Goal: Information Seeking & Learning: Learn about a topic

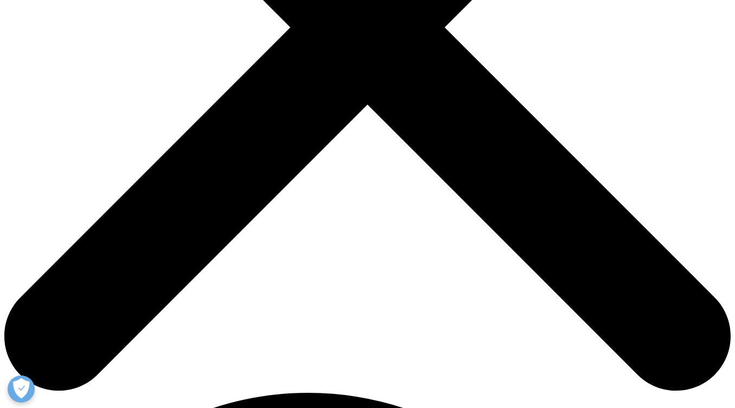
scroll to position [397, 0]
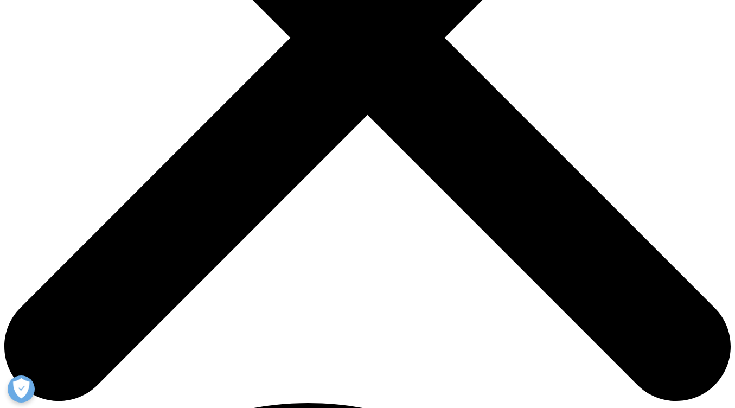
scroll to position [345, 0]
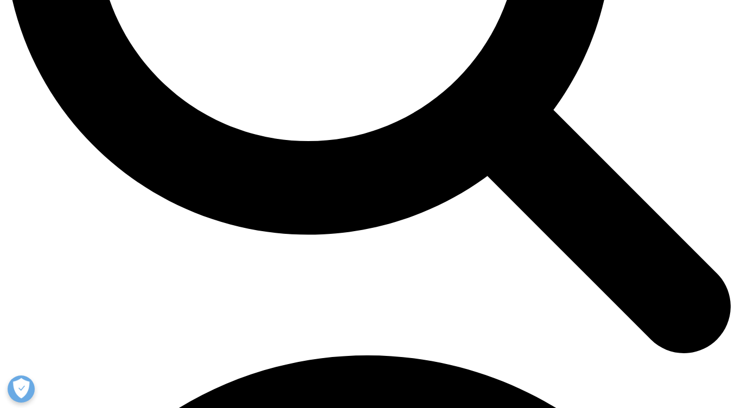
scroll to position [1116, 0]
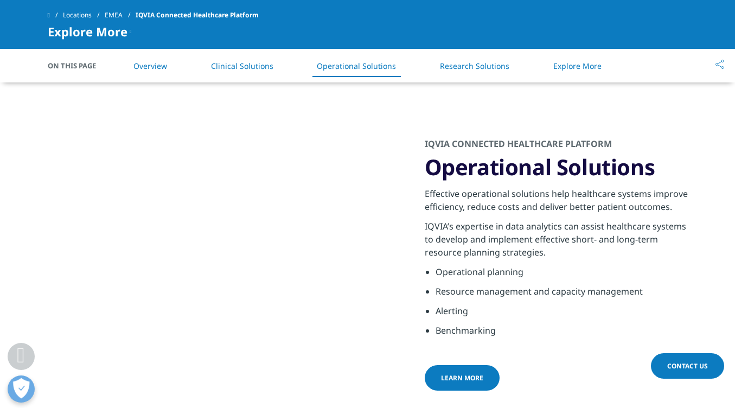
click at [467, 64] on link "Research Solutions" at bounding box center [474, 66] width 69 height 10
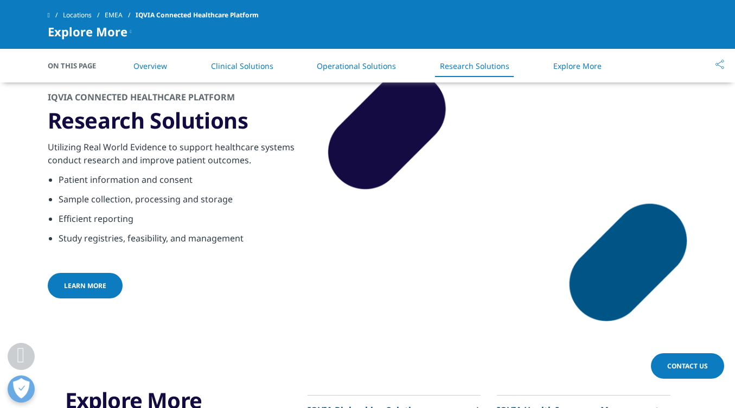
scroll to position [1512, 0]
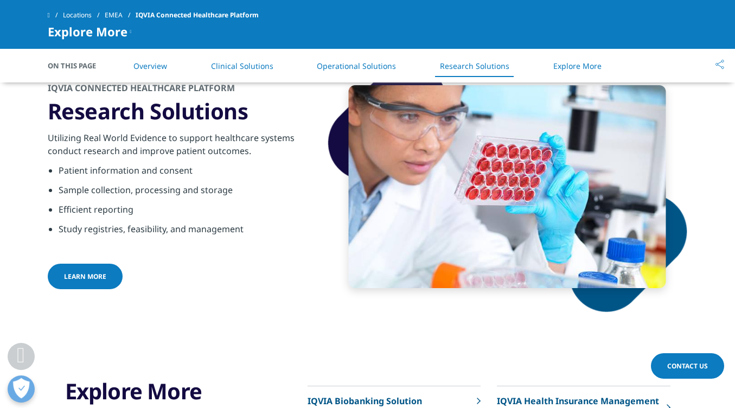
click at [77, 16] on link "Locations" at bounding box center [84, 15] width 42 height 20
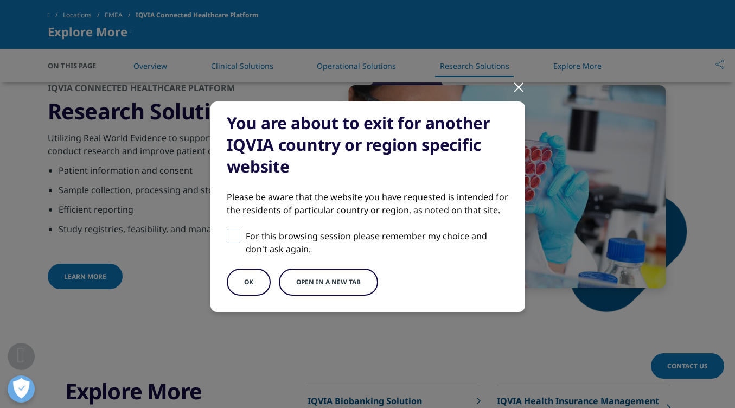
click at [50, 15] on div "You are about to exit for another IQVIA country or region specific website Plea…" at bounding box center [368, 215] width 640 height 431
click at [519, 91] on div at bounding box center [519, 87] width 12 height 30
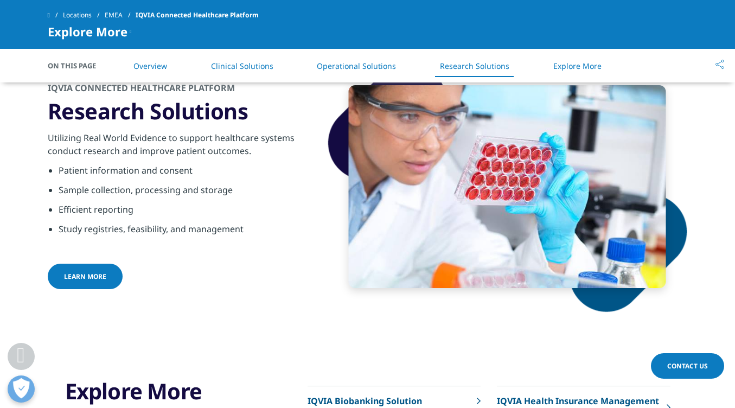
scroll to position [1512, 0]
click at [50, 16] on span at bounding box center [49, 15] width 2 height 8
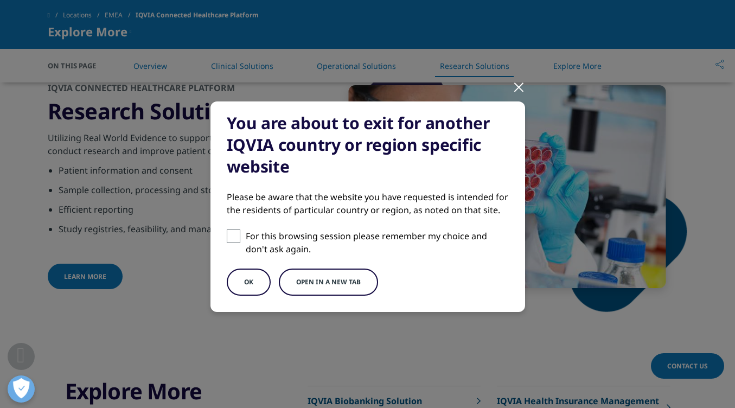
click at [252, 284] on button "OK" at bounding box center [249, 282] width 44 height 27
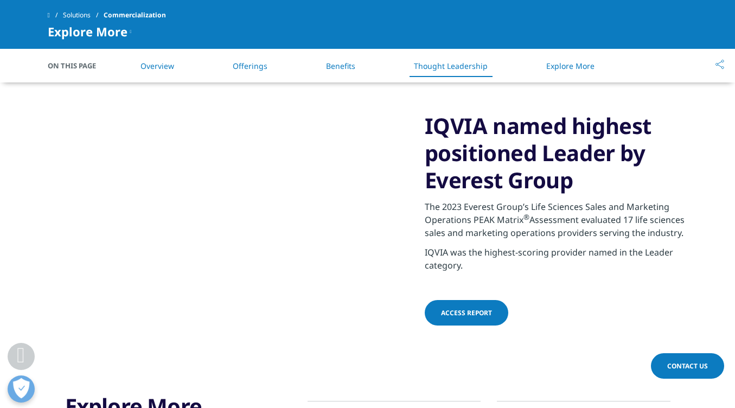
scroll to position [2720, 0]
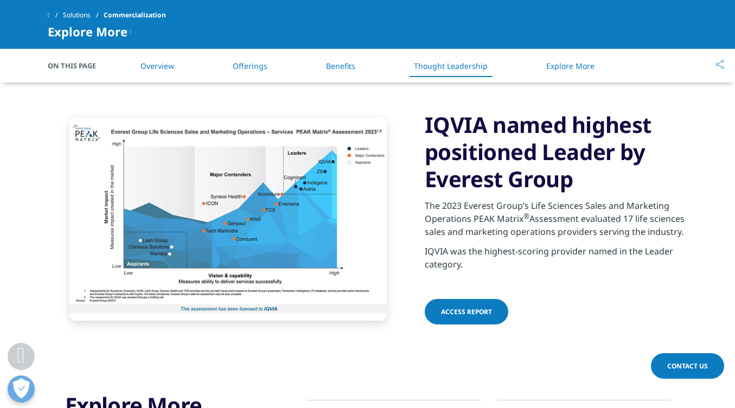
click at [243, 65] on link "Offerings" at bounding box center [250, 66] width 35 height 10
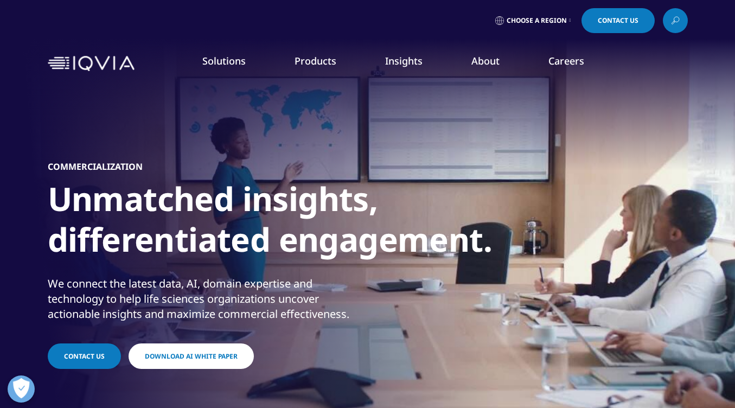
click at [278, 179] on link "Pricing & Market Access" at bounding box center [285, 176] width 169 height 12
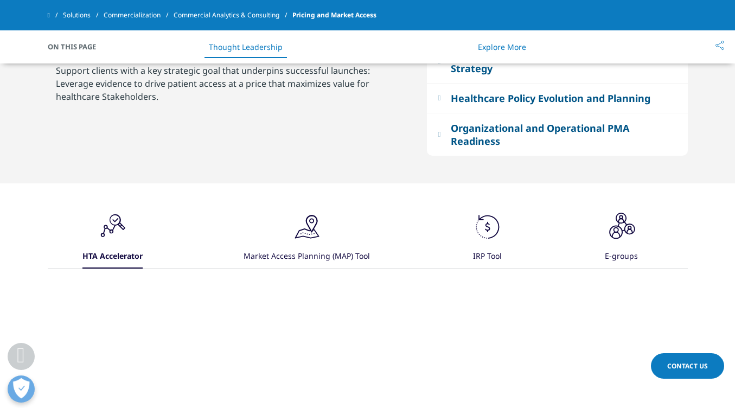
scroll to position [1130, 0]
click at [324, 255] on div "Market Access Planning (MAP) Tool" at bounding box center [307, 256] width 126 height 23
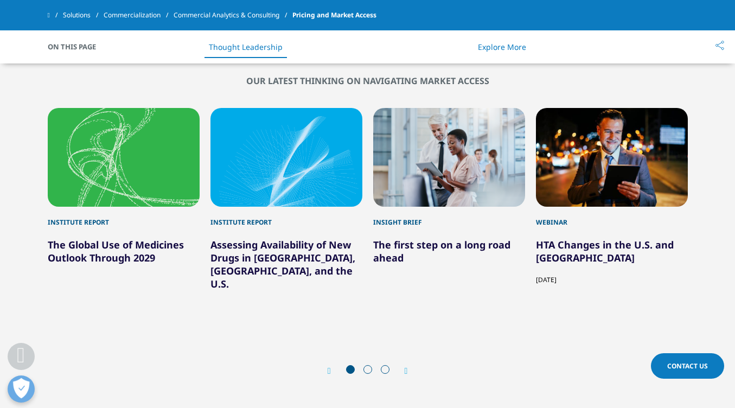
scroll to position [2581, 0]
